Goal: Task Accomplishment & Management: Complete application form

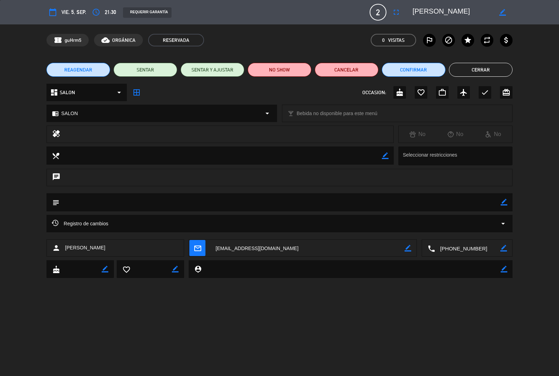
scroll to position [104, 0]
click at [491, 70] on button "Cerrar" at bounding box center [481, 70] width 64 height 14
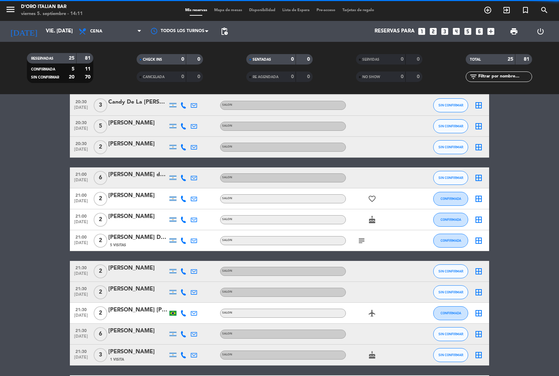
click at [104, 30] on span "Cena" at bounding box center [110, 31] width 70 height 15
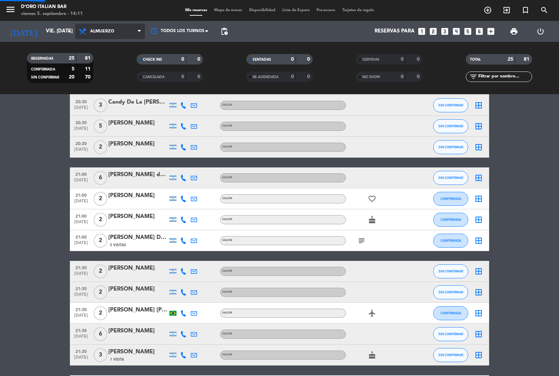
click at [105, 64] on div "menu D'oro Italian Bar viernes 5. septiembre - 14:11 Mis reservas Mapa de mesas…" at bounding box center [279, 47] width 559 height 94
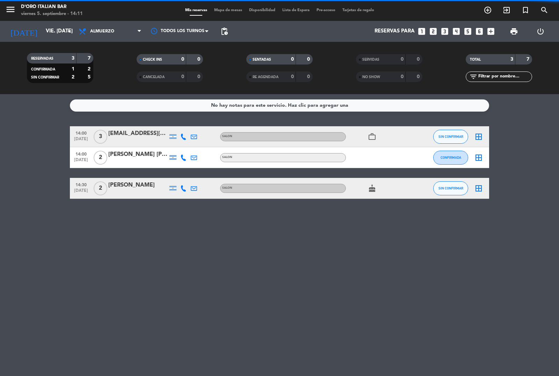
scroll to position [0, 0]
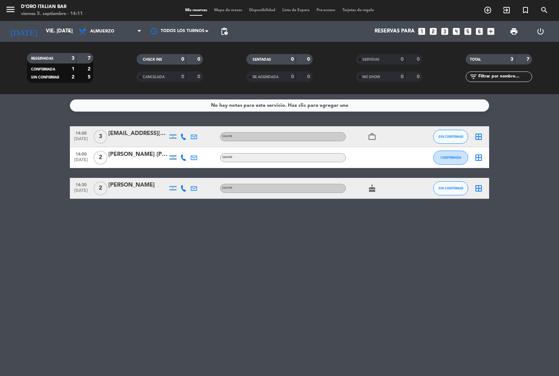
click at [488, 9] on icon "add_circle_outline" at bounding box center [487, 10] width 8 height 8
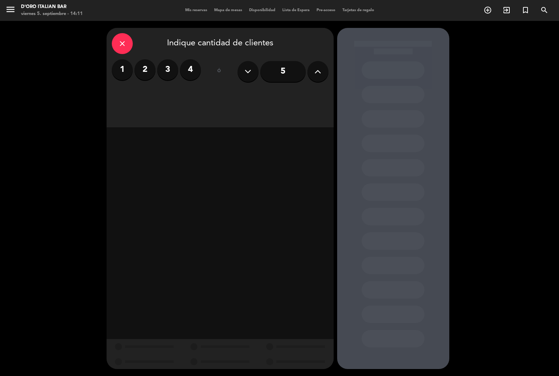
click at [168, 74] on label "3" at bounding box center [167, 69] width 21 height 21
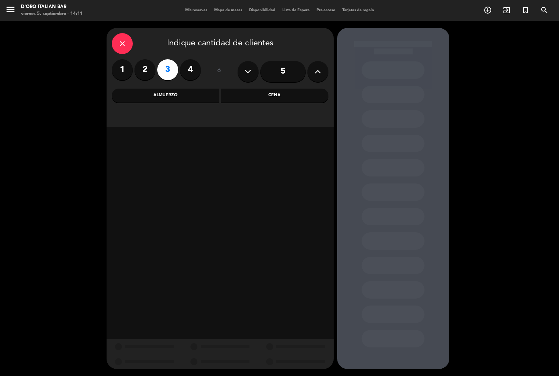
click at [266, 98] on div "Cena" at bounding box center [275, 96] width 108 height 14
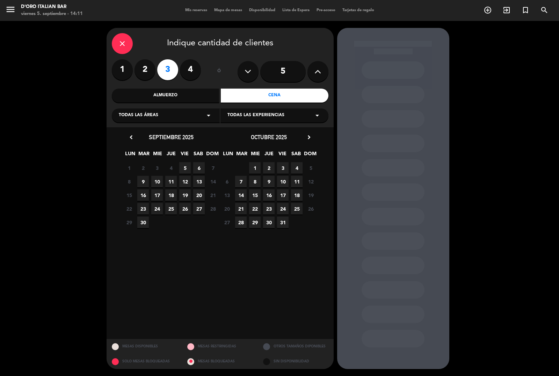
click at [184, 168] on span "5" at bounding box center [185, 168] width 12 height 12
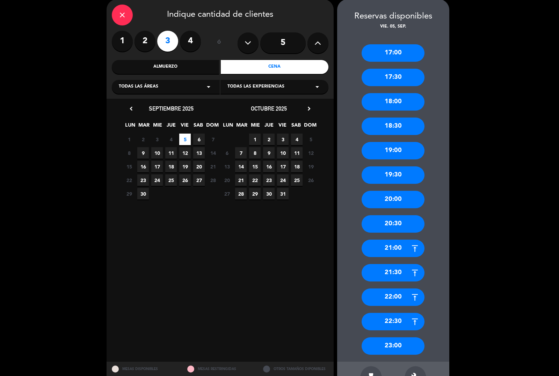
scroll to position [34, 0]
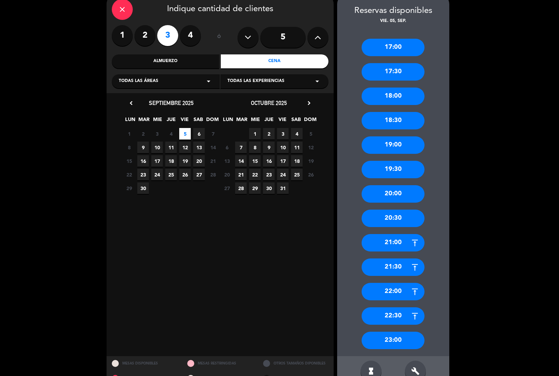
click at [407, 247] on div "21:00" at bounding box center [392, 242] width 63 height 17
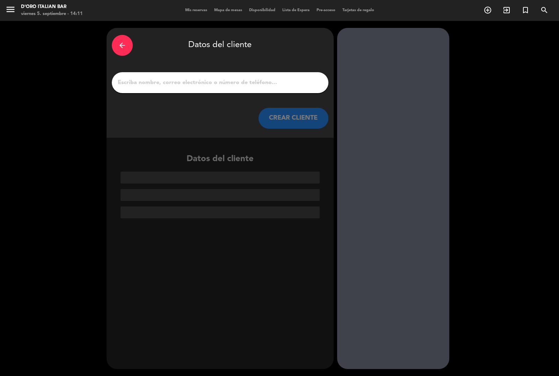
click at [217, 80] on input "1" at bounding box center [220, 83] width 206 height 10
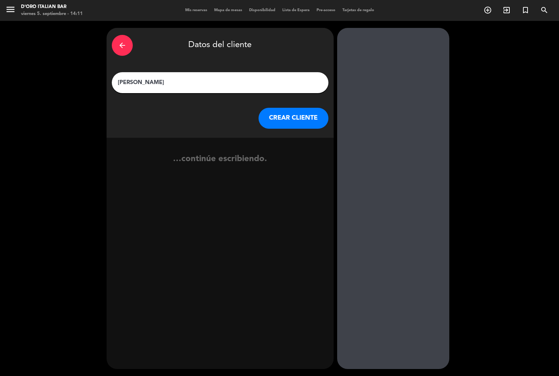
type input "[PERSON_NAME]"
click at [292, 121] on button "CREAR CLIENTE" at bounding box center [293, 118] width 70 height 21
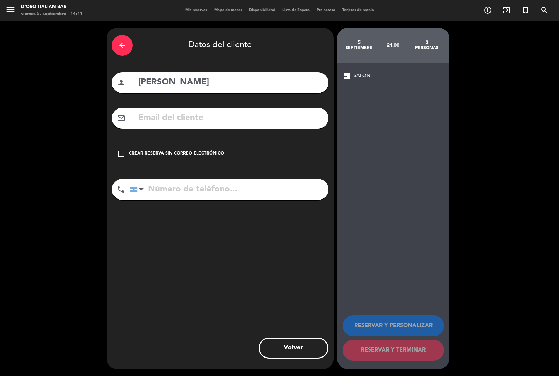
click at [133, 156] on div "Crear reserva sin correo electrónico" at bounding box center [176, 154] width 95 height 7
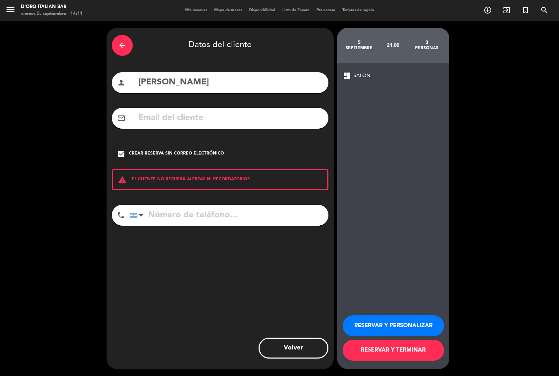
click at [171, 213] on input "tel" at bounding box center [229, 215] width 198 height 21
type input "1134908444"
click at [388, 356] on button "RESERVAR Y TERMINAR" at bounding box center [393, 350] width 101 height 21
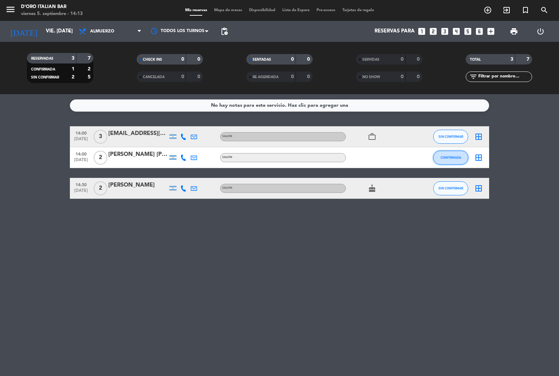
click at [446, 157] on span "CONFIRMADA" at bounding box center [450, 158] width 21 height 4
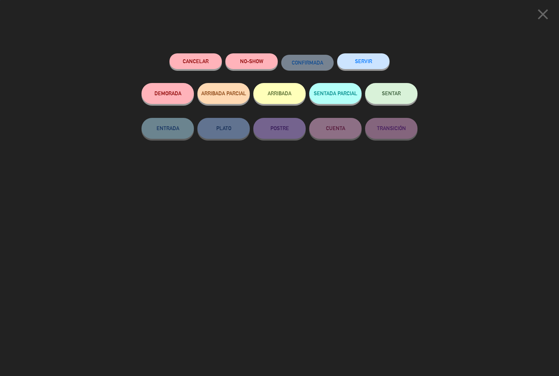
click at [287, 100] on button "ARRIBADA" at bounding box center [279, 93] width 52 height 21
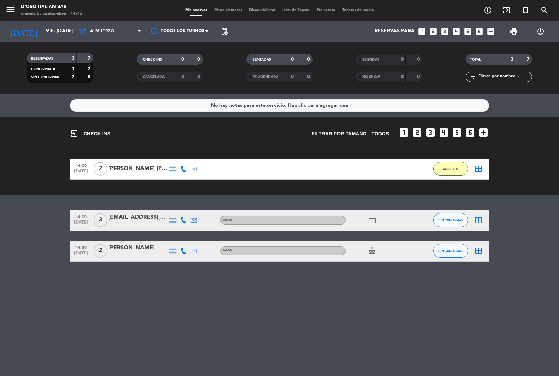
click at [372, 252] on icon "cake" at bounding box center [372, 251] width 8 height 8
click at [486, 11] on icon "add_circle_outline" at bounding box center [487, 10] width 8 height 8
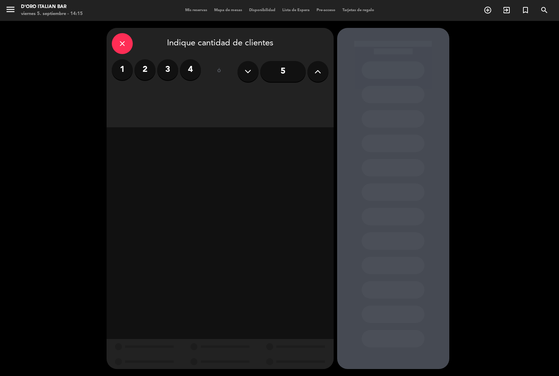
click at [173, 74] on label "3" at bounding box center [167, 69] width 21 height 21
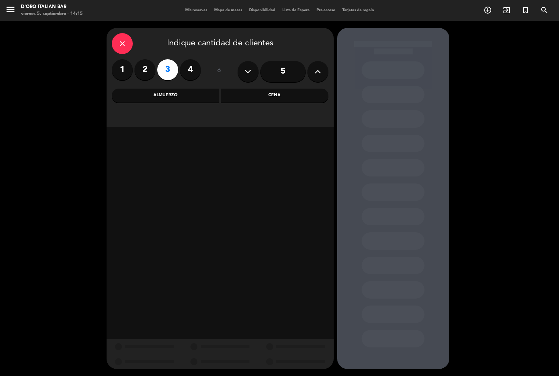
click at [168, 102] on div "Almuerzo" at bounding box center [166, 96] width 108 height 14
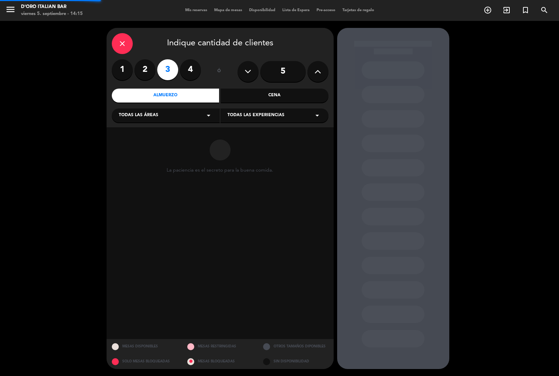
click at [255, 97] on div "Cena" at bounding box center [275, 96] width 108 height 14
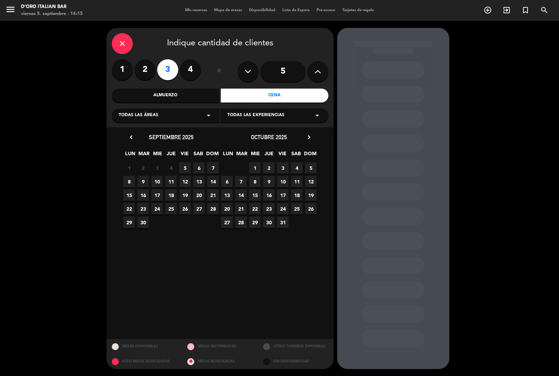
click at [184, 168] on span "5" at bounding box center [185, 168] width 12 height 12
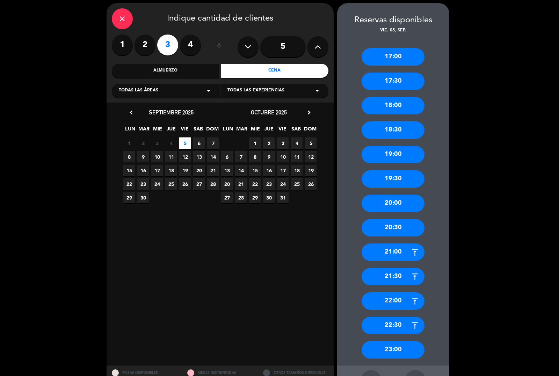
scroll to position [24, 0]
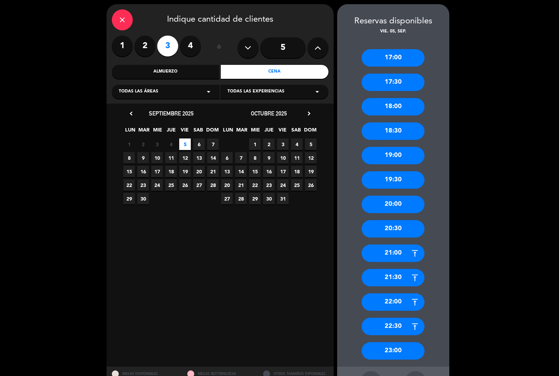
click at [379, 261] on div "21:00" at bounding box center [392, 253] width 63 height 17
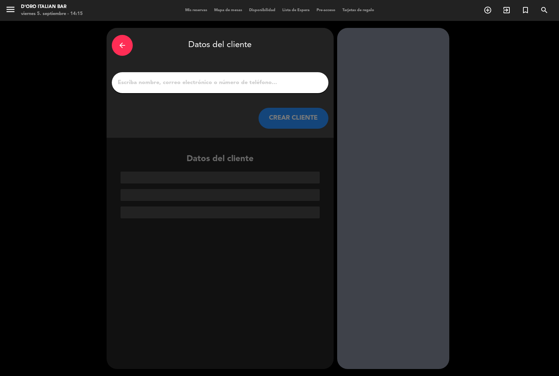
scroll to position [0, 0]
click at [147, 79] on input "1" at bounding box center [220, 83] width 206 height 10
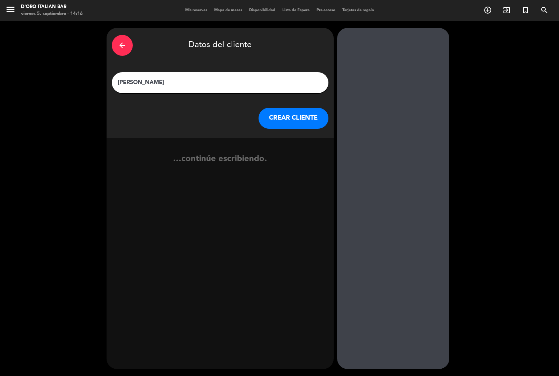
type input "[PERSON_NAME]"
click at [283, 126] on button "CREAR CLIENTE" at bounding box center [293, 118] width 70 height 21
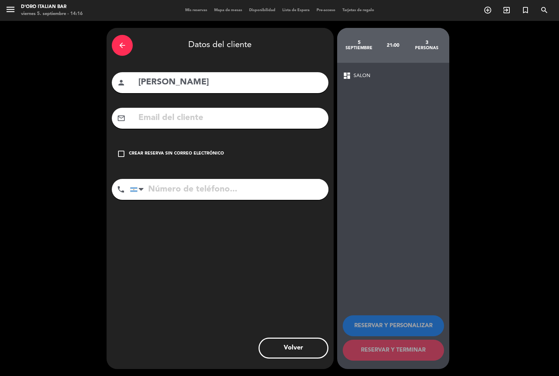
click at [133, 154] on div "Crear reserva sin correo electrónico" at bounding box center [176, 154] width 95 height 7
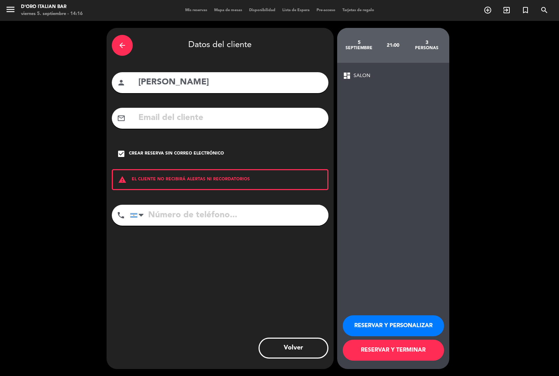
click at [175, 220] on input "tel" at bounding box center [229, 215] width 198 height 21
type input "1153075467"
click at [430, 360] on button "RESERVAR Y TERMINAR" at bounding box center [393, 350] width 101 height 21
